Goal: Task Accomplishment & Management: Manage account settings

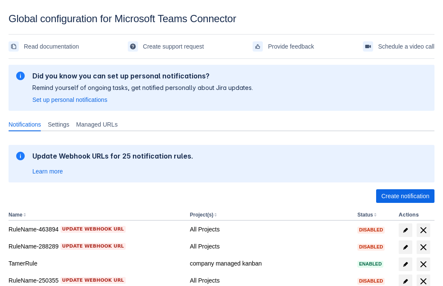
click at [405, 196] on span "Create notification" at bounding box center [405, 196] width 48 height 14
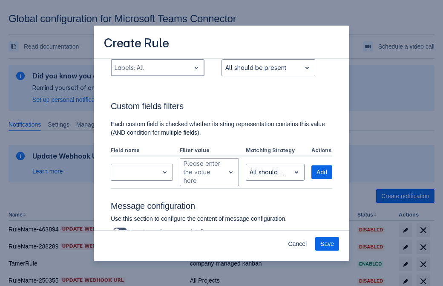
click at [157, 73] on div "Scrollable content" at bounding box center [150, 68] width 72 height 10
type input "630910_label"
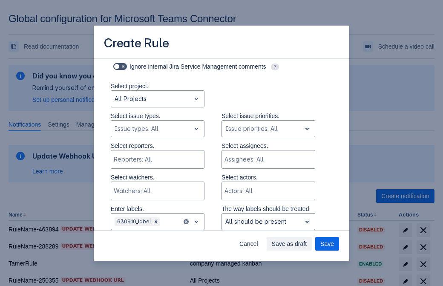
scroll to position [557, 0]
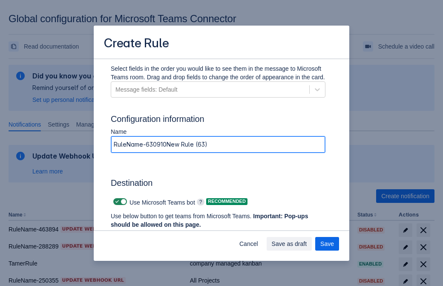
type input "RuleName-630910New Rule (63)"
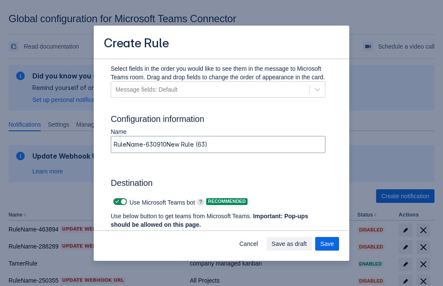
click at [116, 201] on span "Scrollable content" at bounding box center [117, 201] width 7 height 7
click at [116, 201] on input "Scrollable content" at bounding box center [116, 202] width 6 height 6
checkbox input "false"
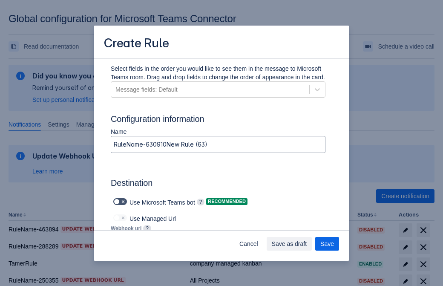
type input "[URL][DOMAIN_NAME][DATE]"
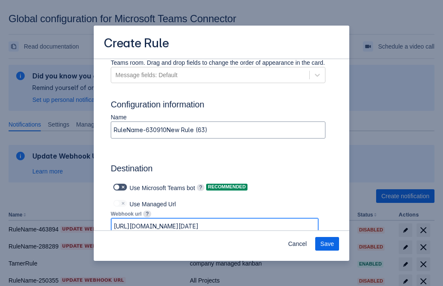
click at [327, 243] on span "Save" at bounding box center [327, 244] width 14 height 14
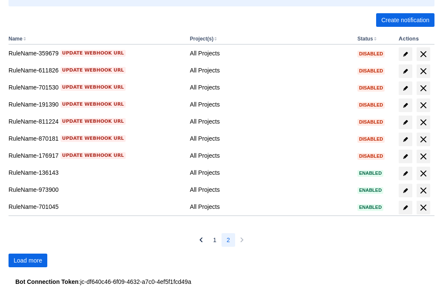
click at [28, 260] on span "Load more" at bounding box center [28, 260] width 29 height 14
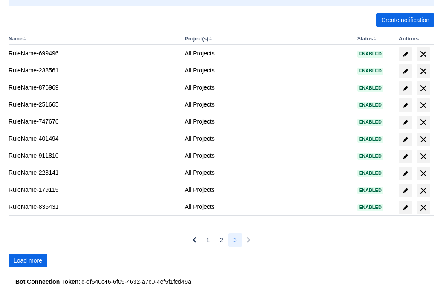
click at [28, 260] on span "Load more" at bounding box center [28, 260] width 29 height 14
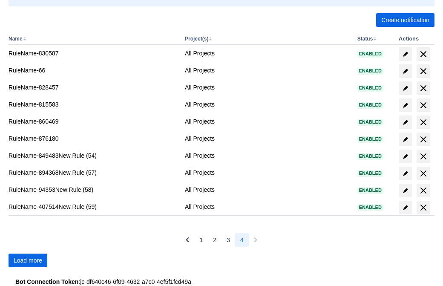
click at [28, 260] on span "Load more" at bounding box center [28, 260] width 29 height 14
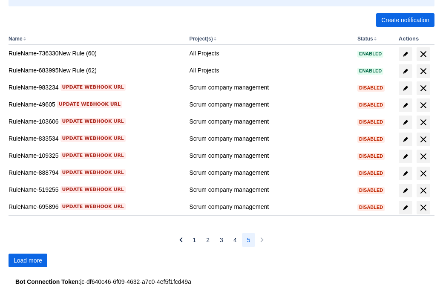
click at [28, 260] on span "Load more" at bounding box center [28, 260] width 29 height 14
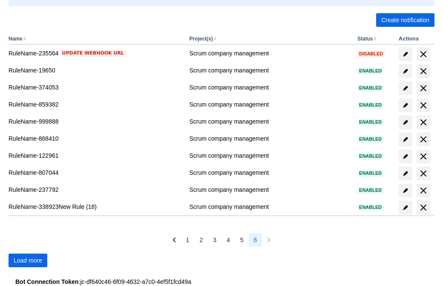
click at [28, 260] on span "Load more" at bounding box center [28, 260] width 29 height 14
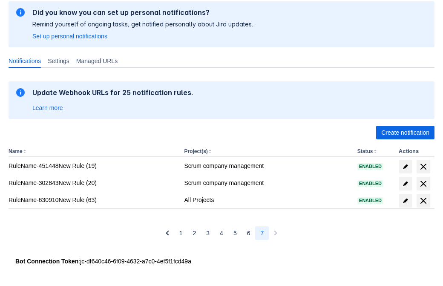
scroll to position [63, 0]
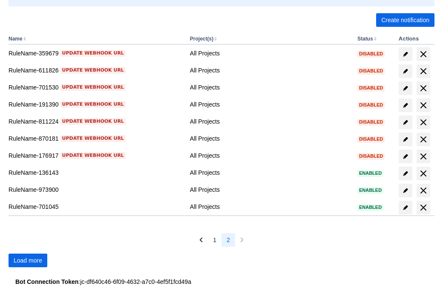
click at [28, 260] on span "Load more" at bounding box center [28, 260] width 29 height 14
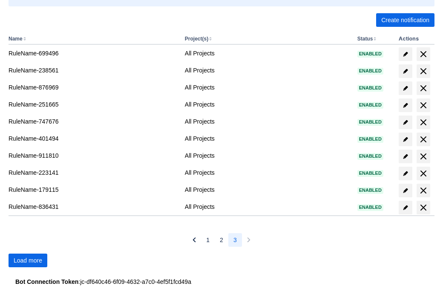
click at [28, 260] on span "Load more" at bounding box center [28, 260] width 29 height 14
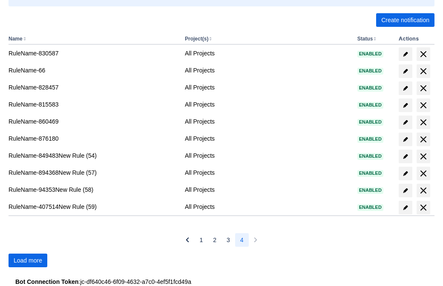
click at [28, 260] on span "Load more" at bounding box center [28, 260] width 29 height 14
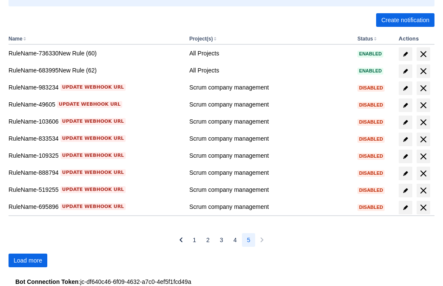
click at [28, 260] on span "Load more" at bounding box center [28, 260] width 29 height 14
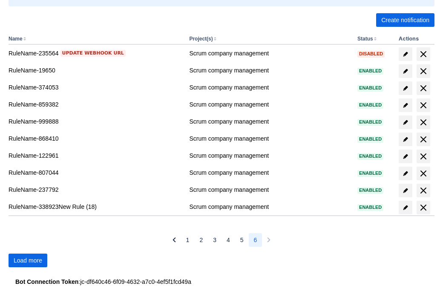
click at [28, 260] on span "Load more" at bounding box center [28, 260] width 29 height 14
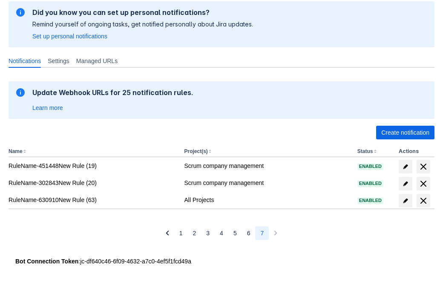
scroll to position [63, 0]
click at [423, 200] on span "delete" at bounding box center [423, 200] width 10 height 10
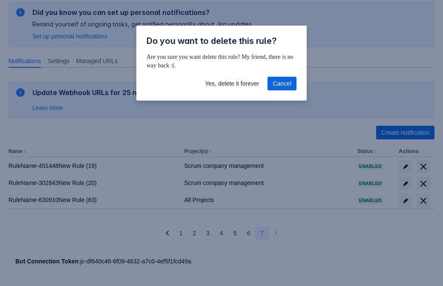
click at [231, 83] on span "Yes, delete it forever" at bounding box center [232, 84] width 54 height 14
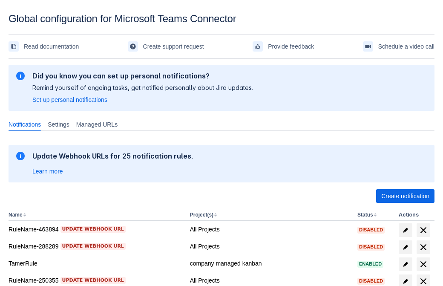
click at [405, 196] on span "Create notification" at bounding box center [405, 196] width 48 height 14
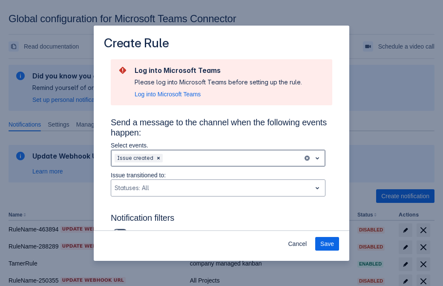
click at [218, 158] on div "Scrollable content" at bounding box center [231, 158] width 135 height 10
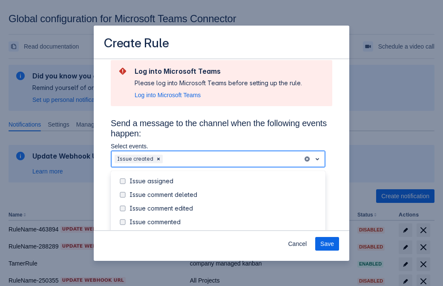
scroll to position [91, 0]
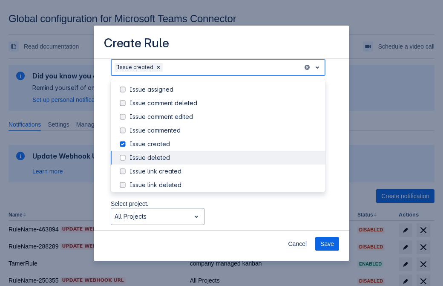
click at [225, 144] on div "Issue created" at bounding box center [224, 144] width 191 height 9
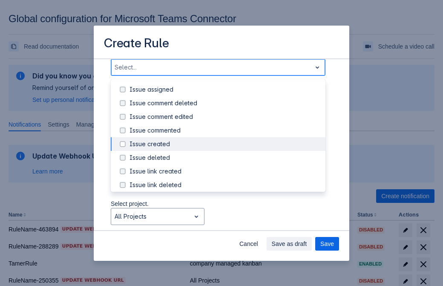
click at [225, 221] on div "Issue updated" at bounding box center [224, 225] width 191 height 9
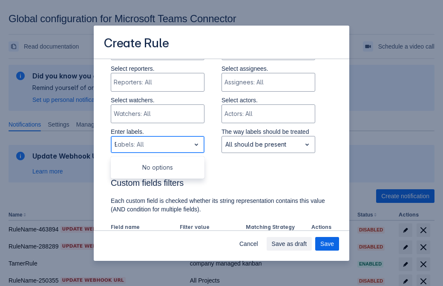
type input "99246_label"
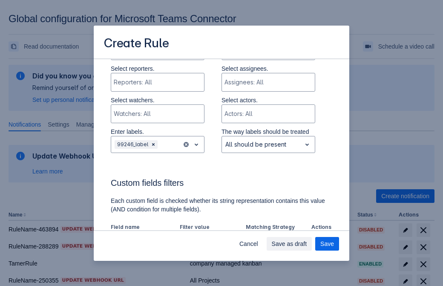
scroll to position [557, 0]
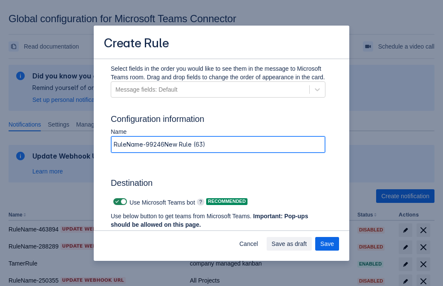
type input "RuleName-99246New Rule (63)"
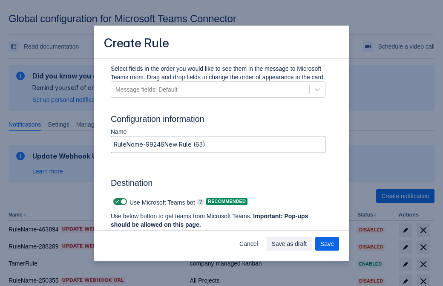
click at [116, 201] on span "Scrollable content" at bounding box center [117, 201] width 7 height 7
click at [116, 201] on input "Scrollable content" at bounding box center [116, 202] width 6 height 6
checkbox input "false"
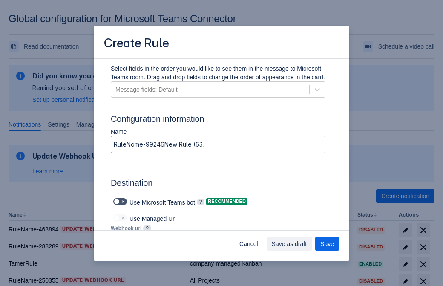
type input "https://prod-112.westeurope.logic.azure.com:443/workflows/bae959254738451b85002…"
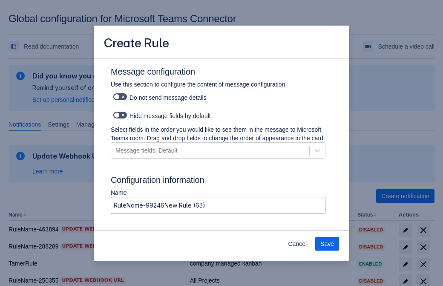
click at [327, 243] on span "Save" at bounding box center [327, 244] width 14 height 14
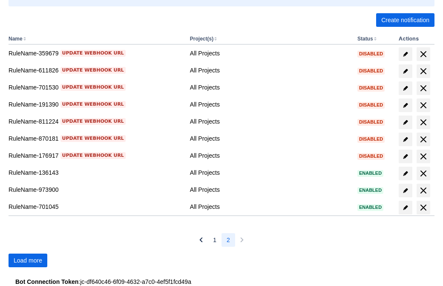
click at [28, 260] on span "Load more" at bounding box center [28, 260] width 29 height 14
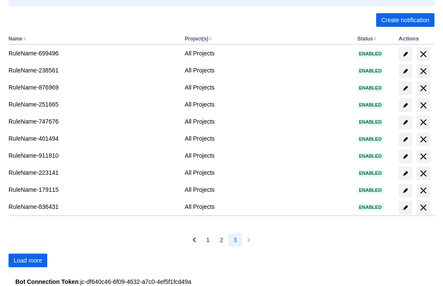
click at [28, 260] on span "Load more" at bounding box center [28, 260] width 29 height 14
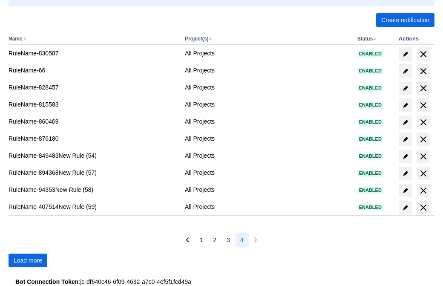
click at [28, 260] on span "Load more" at bounding box center [28, 260] width 29 height 14
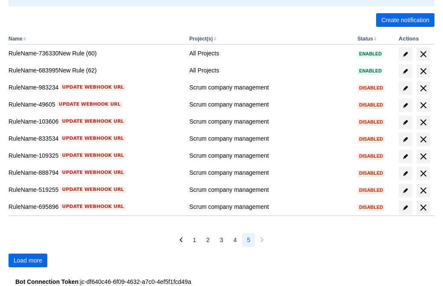
click at [28, 260] on span "Load more" at bounding box center [28, 260] width 29 height 14
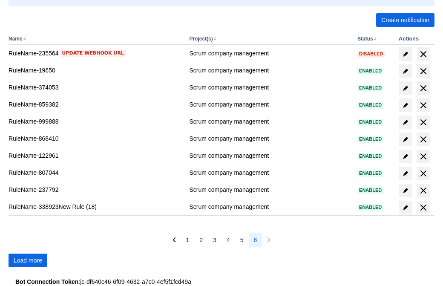
click at [28, 260] on span "Load more" at bounding box center [28, 260] width 29 height 14
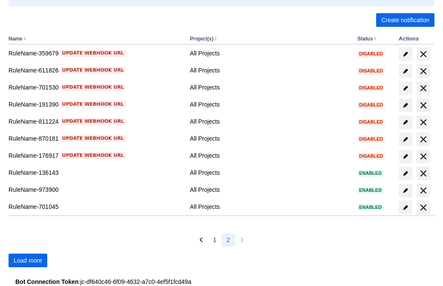
click at [28, 260] on span "Load more" at bounding box center [28, 260] width 29 height 14
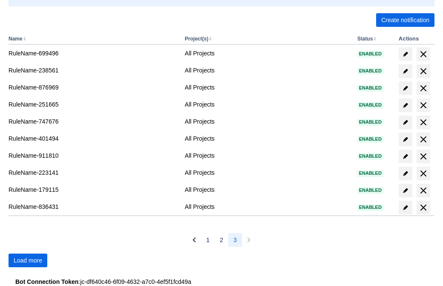
click at [28, 260] on span "Load more" at bounding box center [28, 260] width 29 height 14
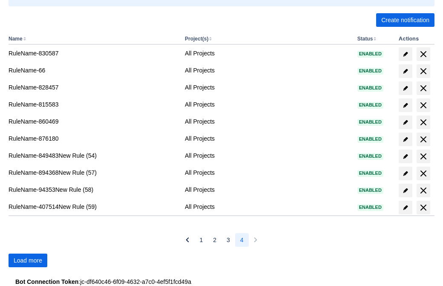
click at [28, 260] on span "Load more" at bounding box center [28, 260] width 29 height 14
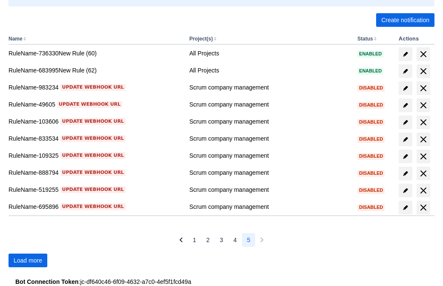
click at [28, 260] on span "Load more" at bounding box center [28, 260] width 29 height 14
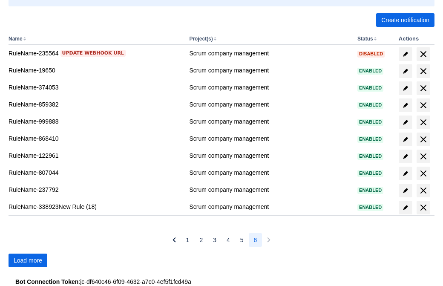
click at [28, 260] on span "Load more" at bounding box center [28, 260] width 29 height 14
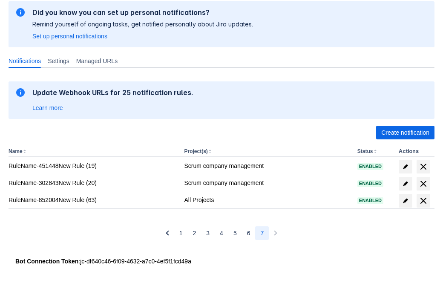
scroll to position [63, 0]
